Goal: Transaction & Acquisition: Purchase product/service

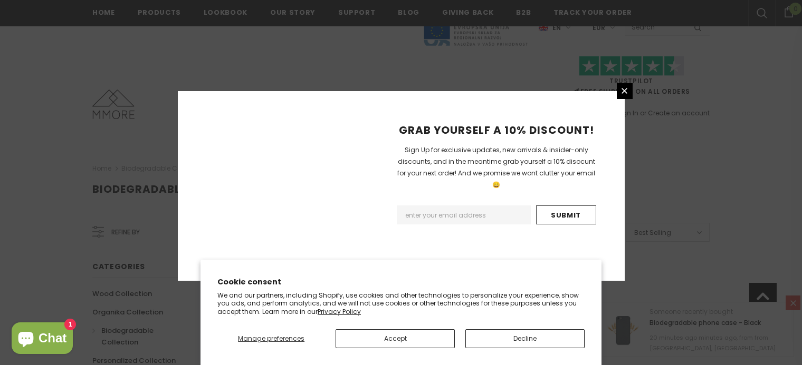
scroll to position [716, 0]
